Goal: Find specific page/section: Find specific page/section

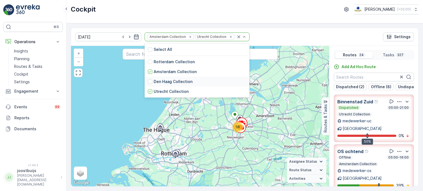
click at [148, 82] on div "Den Haag Collection" at bounding box center [170, 82] width 45 height 6
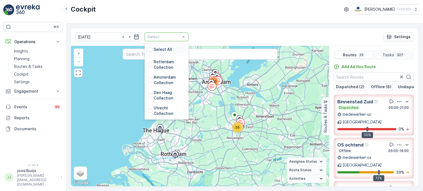
click at [155, 49] on p "Select All" at bounding box center [163, 50] width 18 height 6
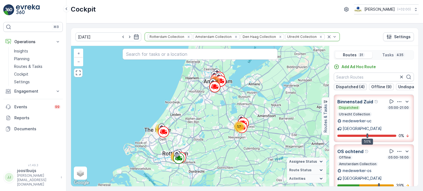
click at [349, 88] on p "Dispatched (4)" at bounding box center [350, 87] width 29 height 6
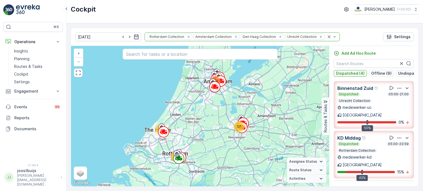
click at [346, 72] on p "Dispatched (4)" at bounding box center [350, 74] width 29 height 6
click at [376, 73] on p "Offline (9)" at bounding box center [381, 74] width 20 height 6
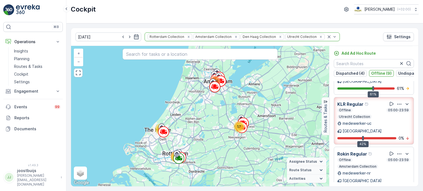
scroll to position [279, 0]
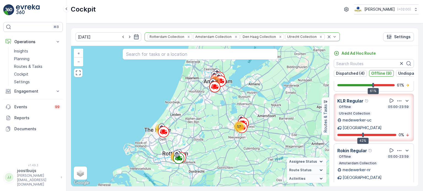
click at [377, 73] on p "Offline (9)" at bounding box center [381, 74] width 20 height 6
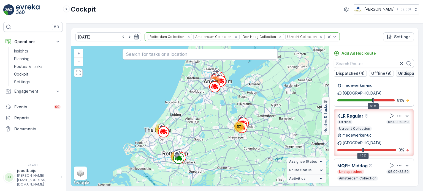
click at [399, 73] on p "Undispatched (13)" at bounding box center [416, 74] width 36 height 6
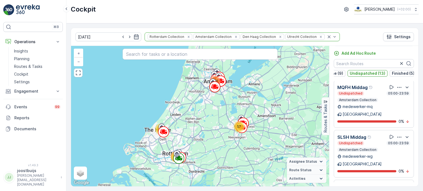
scroll to position [0, 0]
click at [371, 72] on p "Undispatched (13)" at bounding box center [368, 74] width 36 height 6
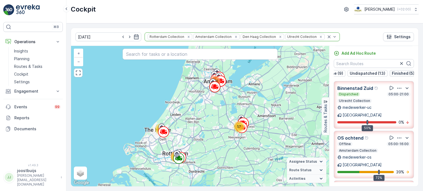
click at [392, 72] on p "Finished (5)" at bounding box center [403, 74] width 23 height 6
